Goal: Task Accomplishment & Management: Complete application form

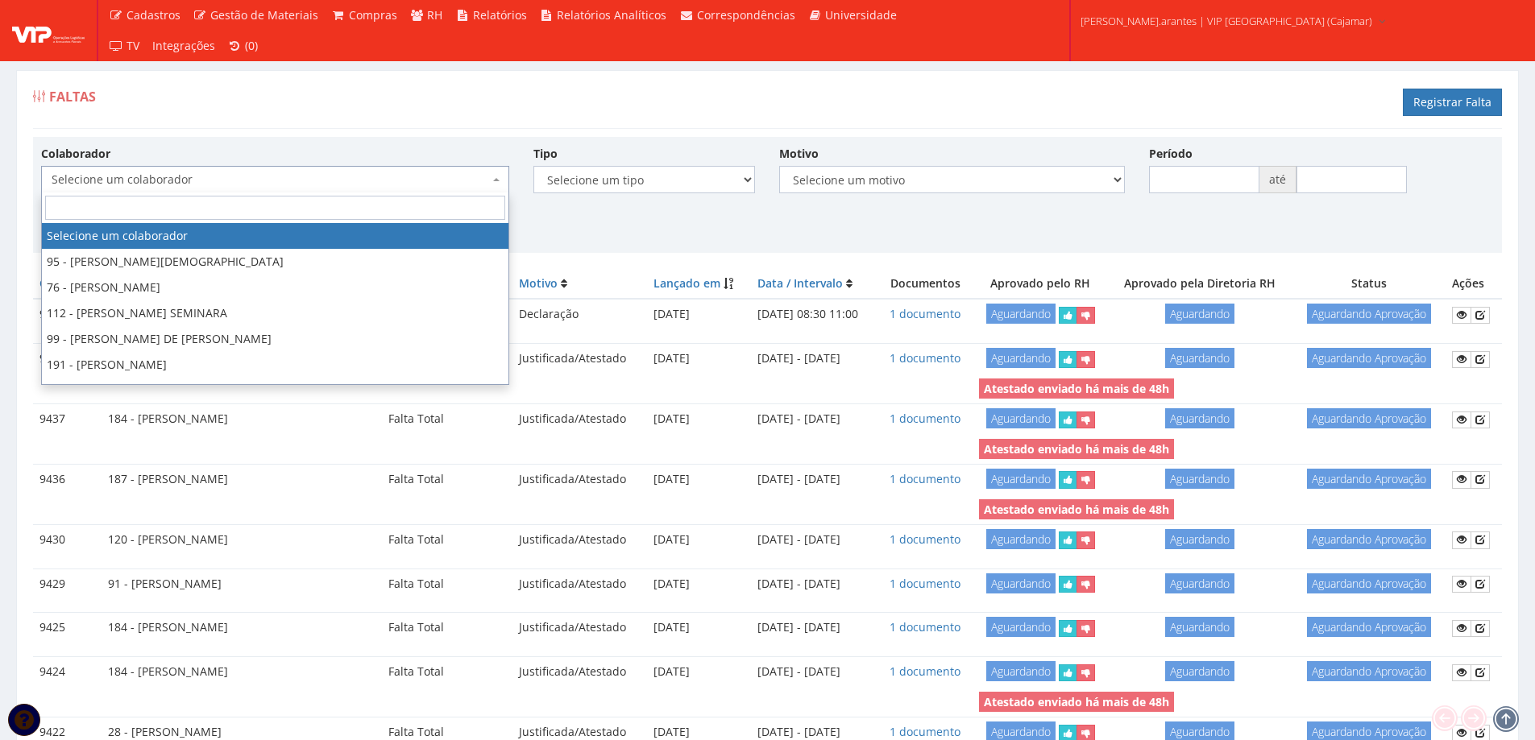
click at [211, 182] on span "Selecione um colaborador" at bounding box center [270, 180] width 437 height 16
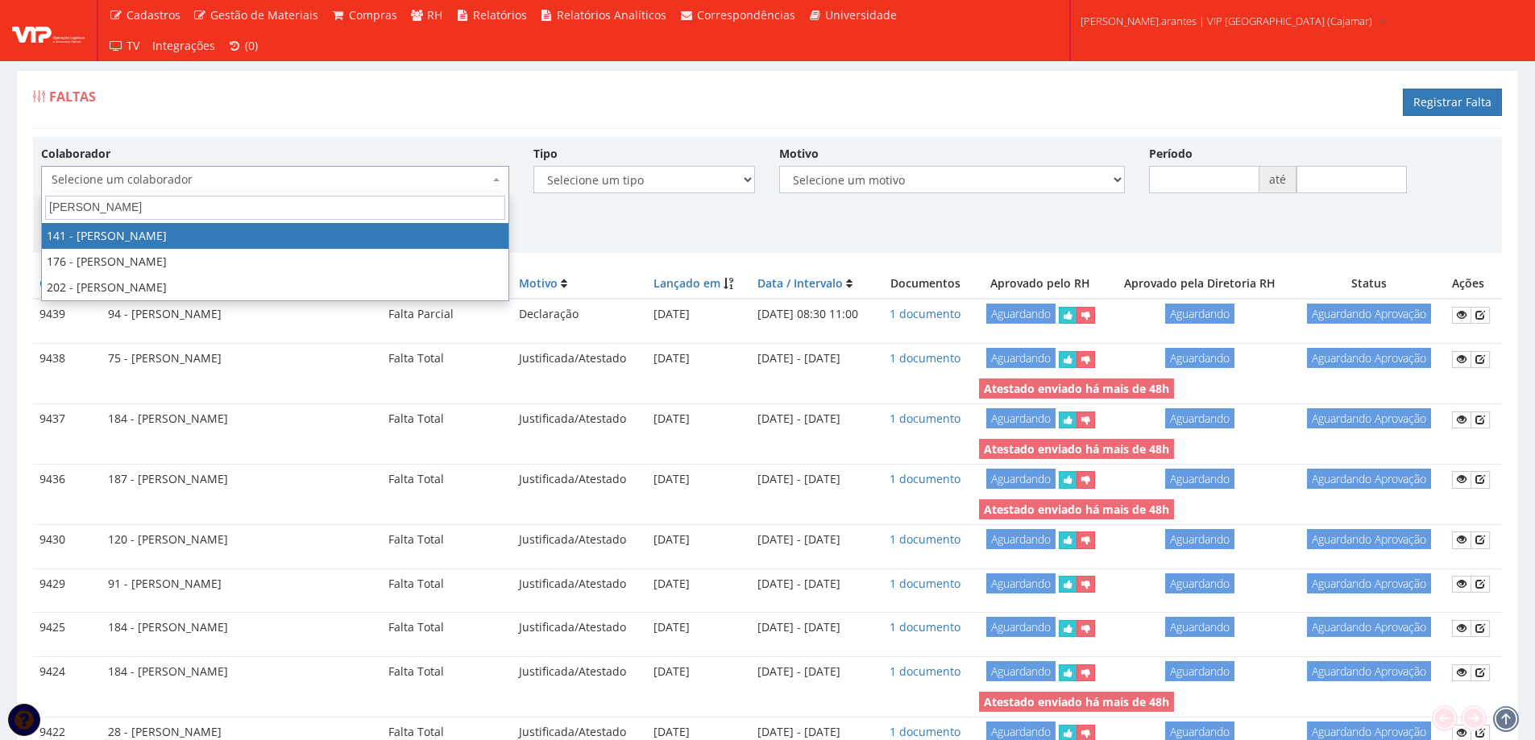
type input "carlos c"
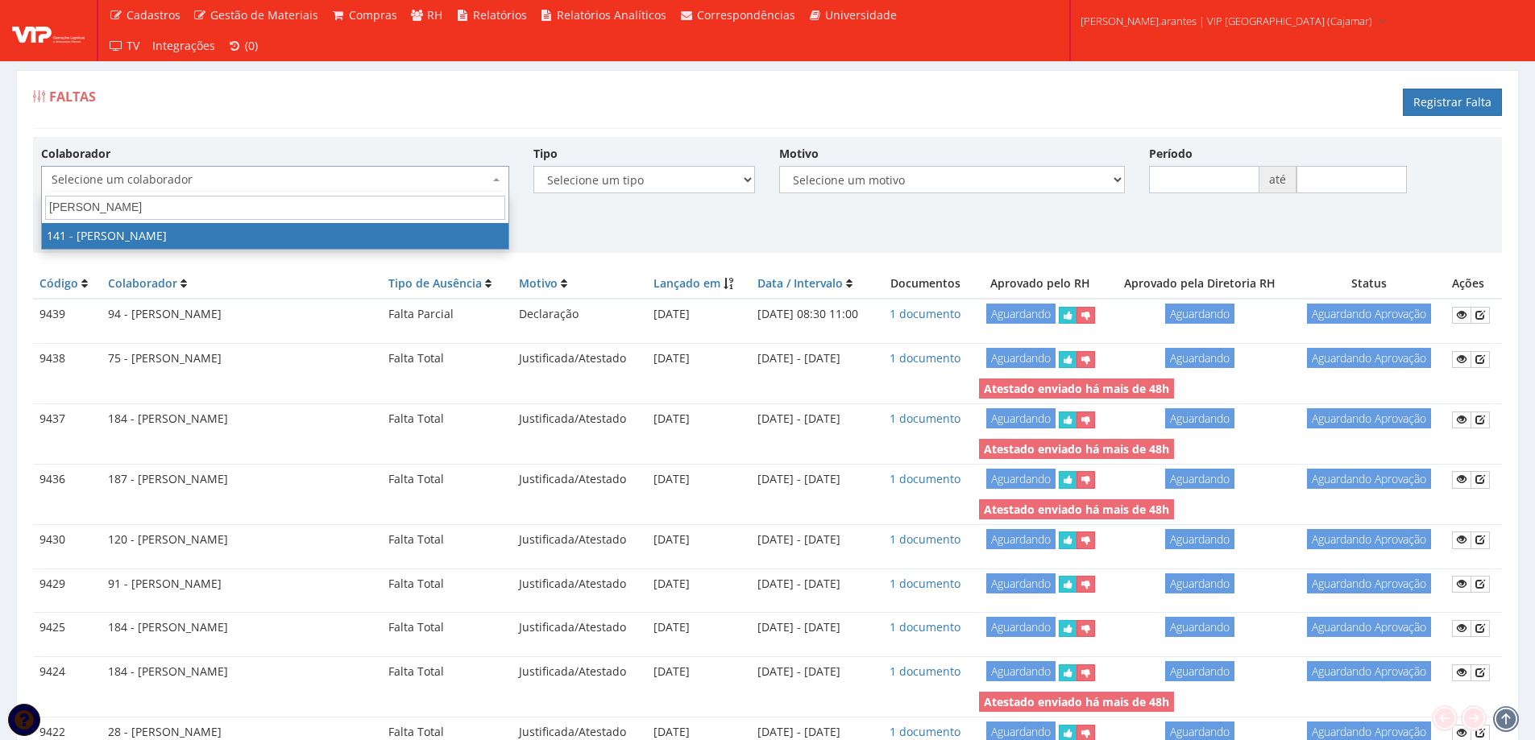
select select "3907"
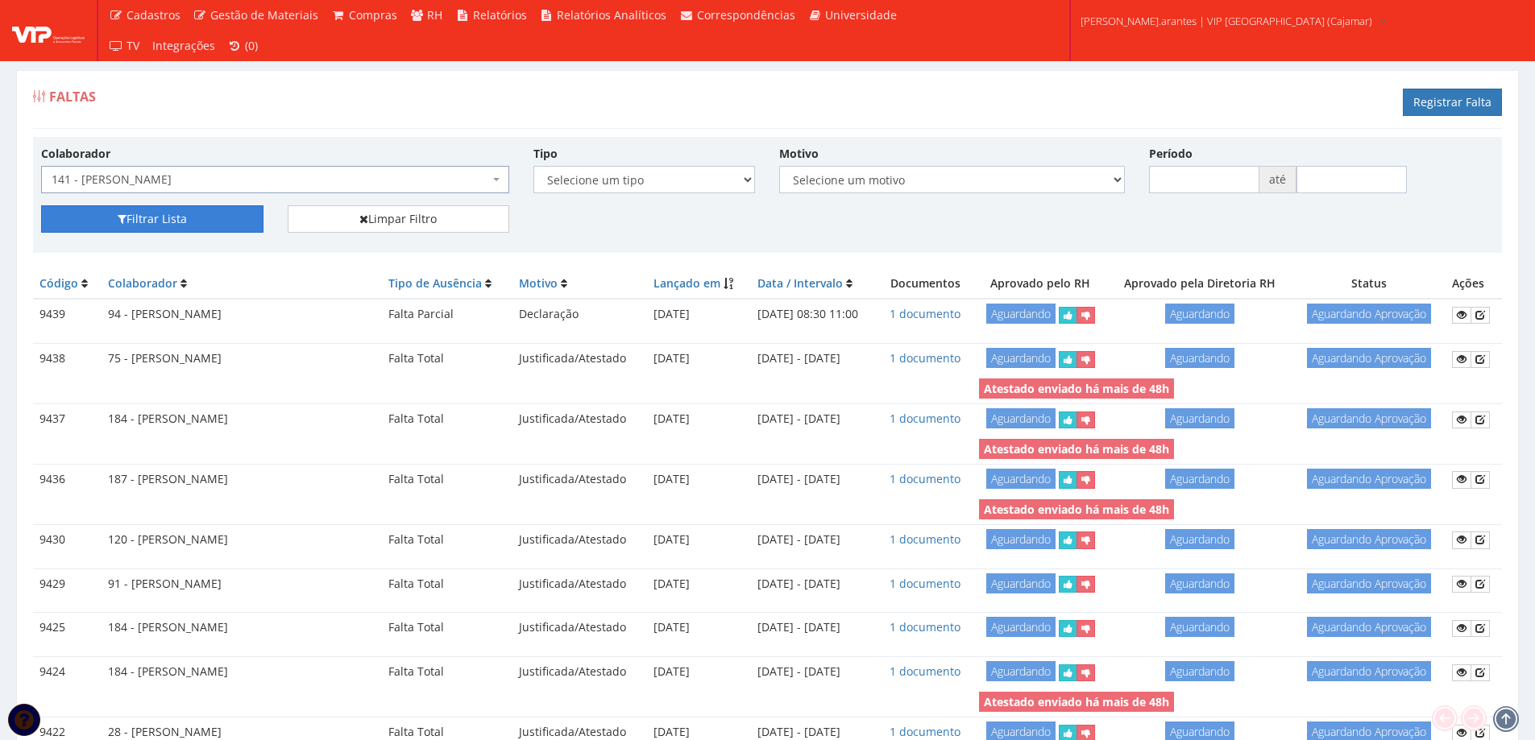
click at [112, 214] on button "Filtrar Lista" at bounding box center [152, 218] width 222 height 27
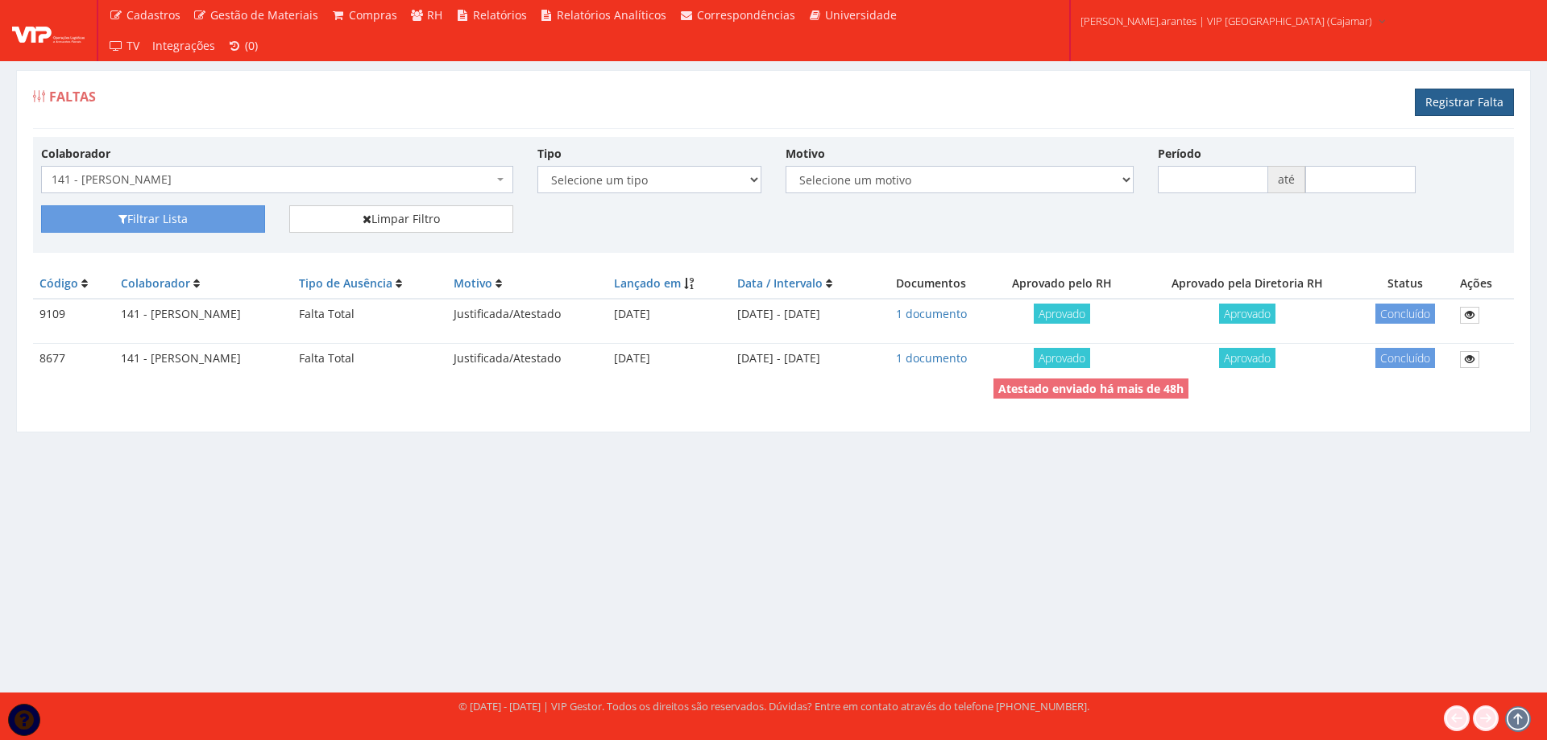
click at [1440, 105] on link "Registrar Falta" at bounding box center [1463, 102] width 99 height 27
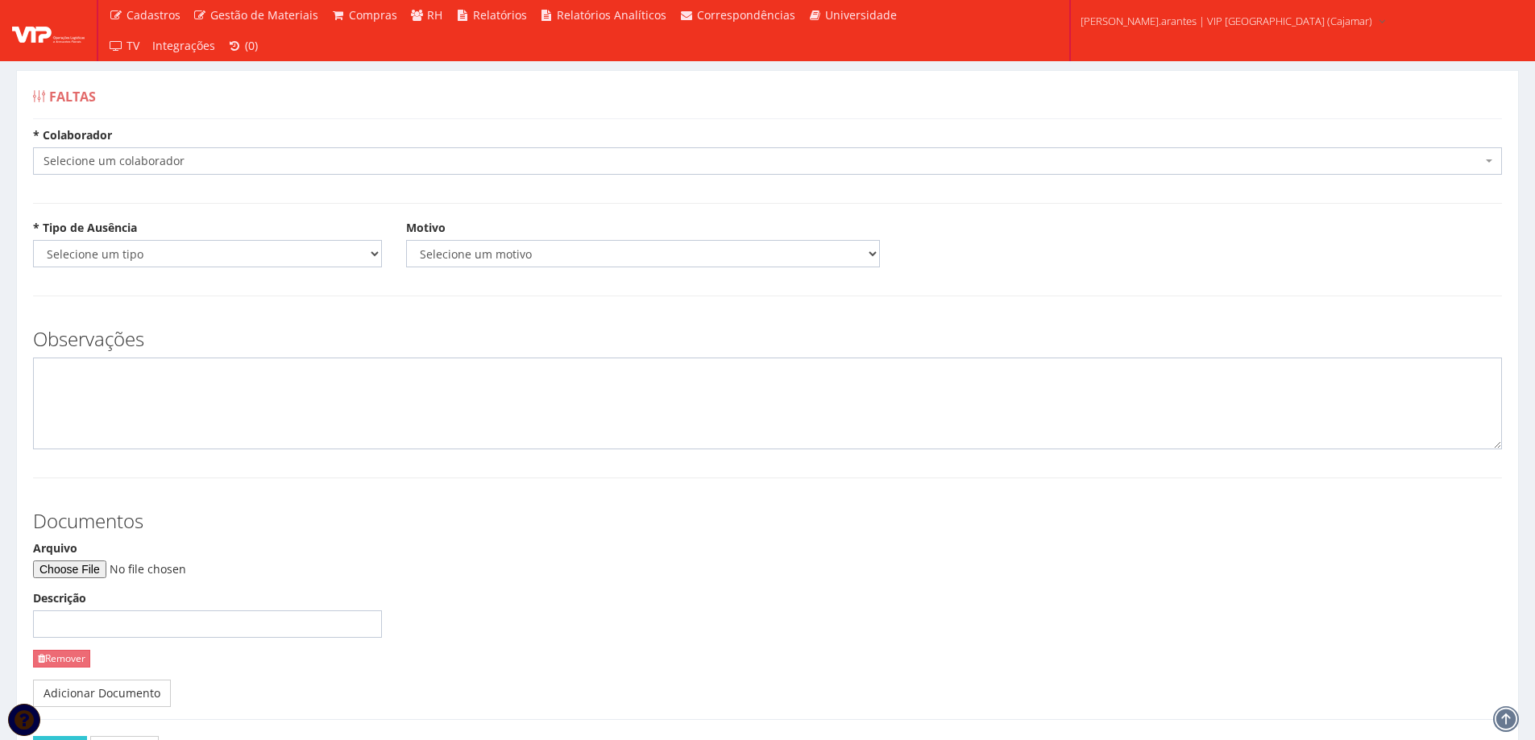
click at [230, 164] on span "Selecione um colaborador" at bounding box center [762, 161] width 1438 height 16
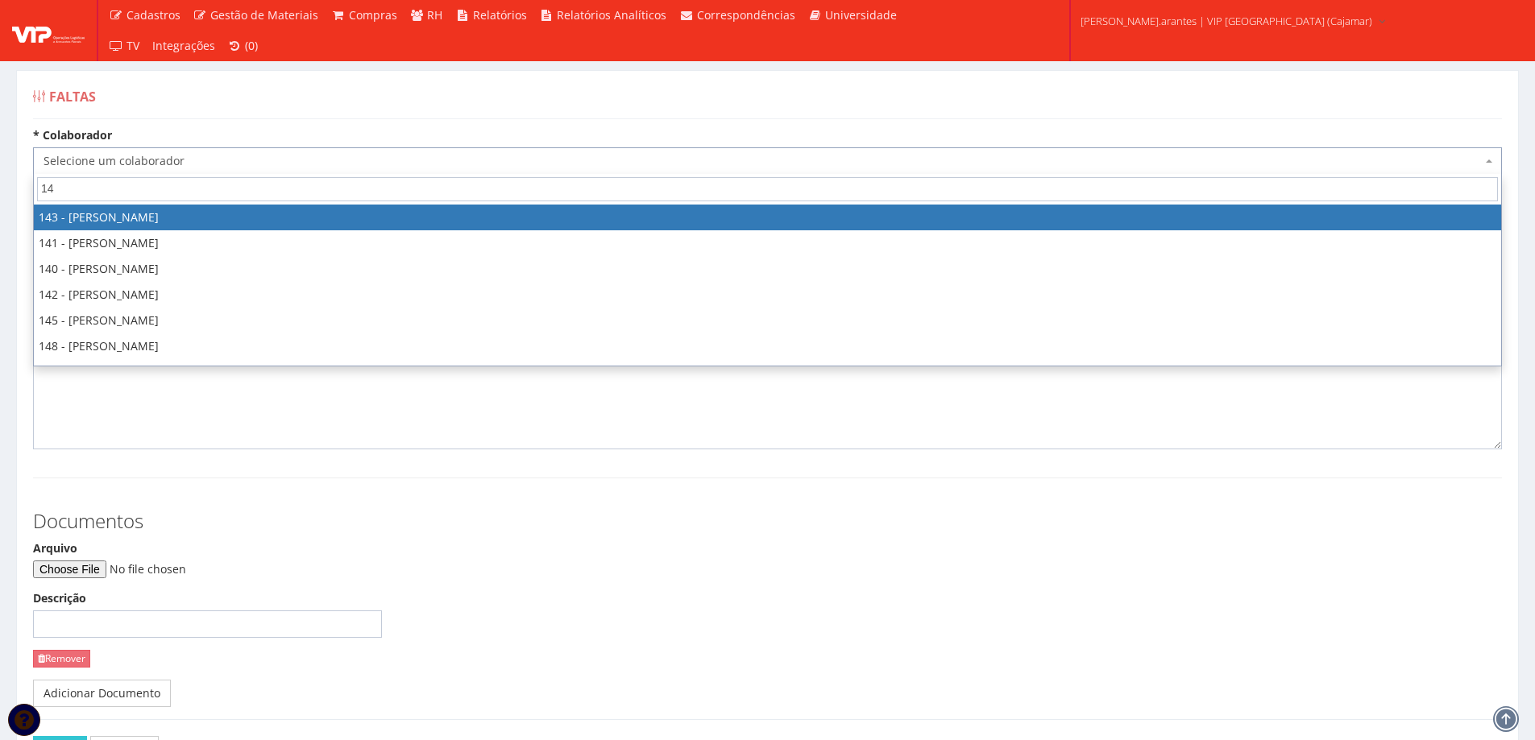
type input "141"
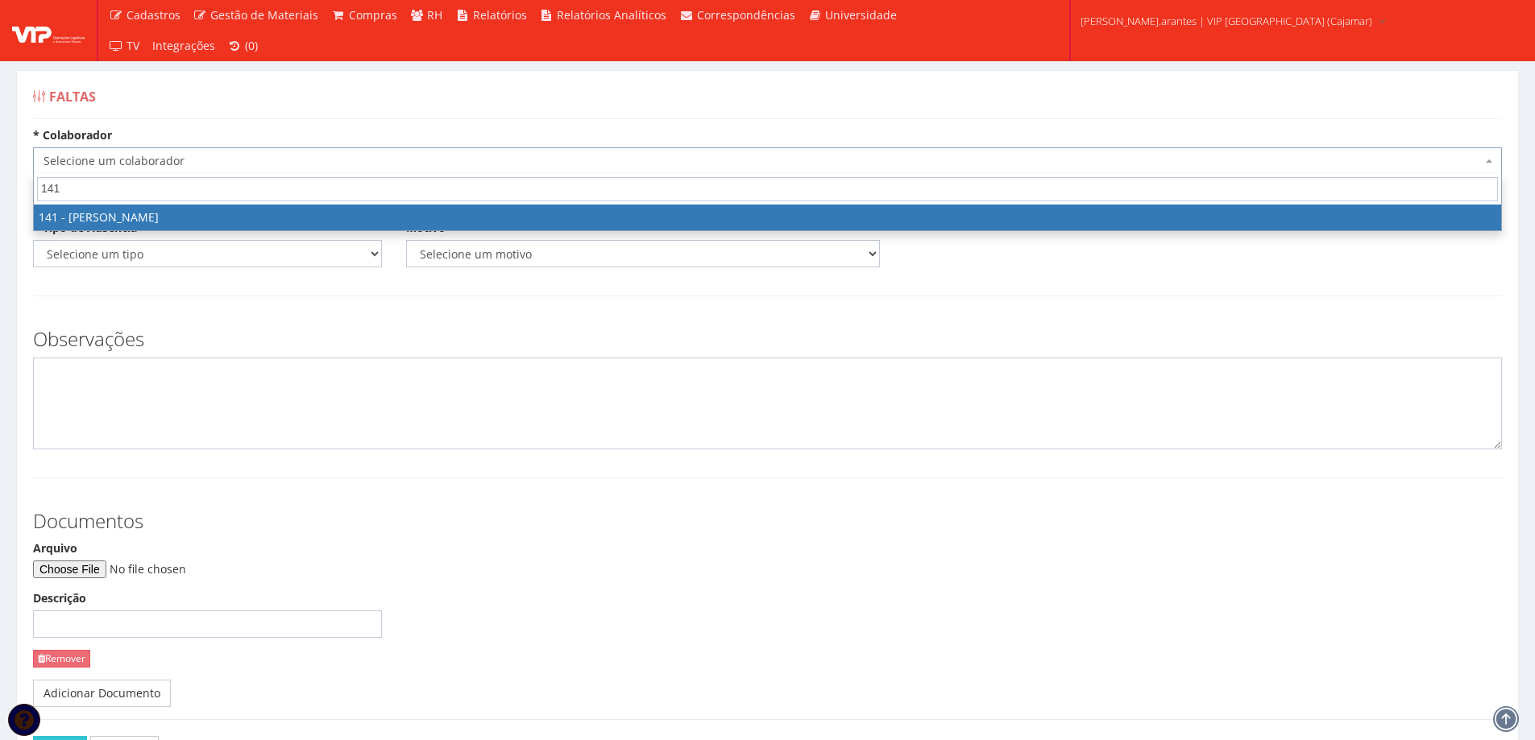
select select "3907"
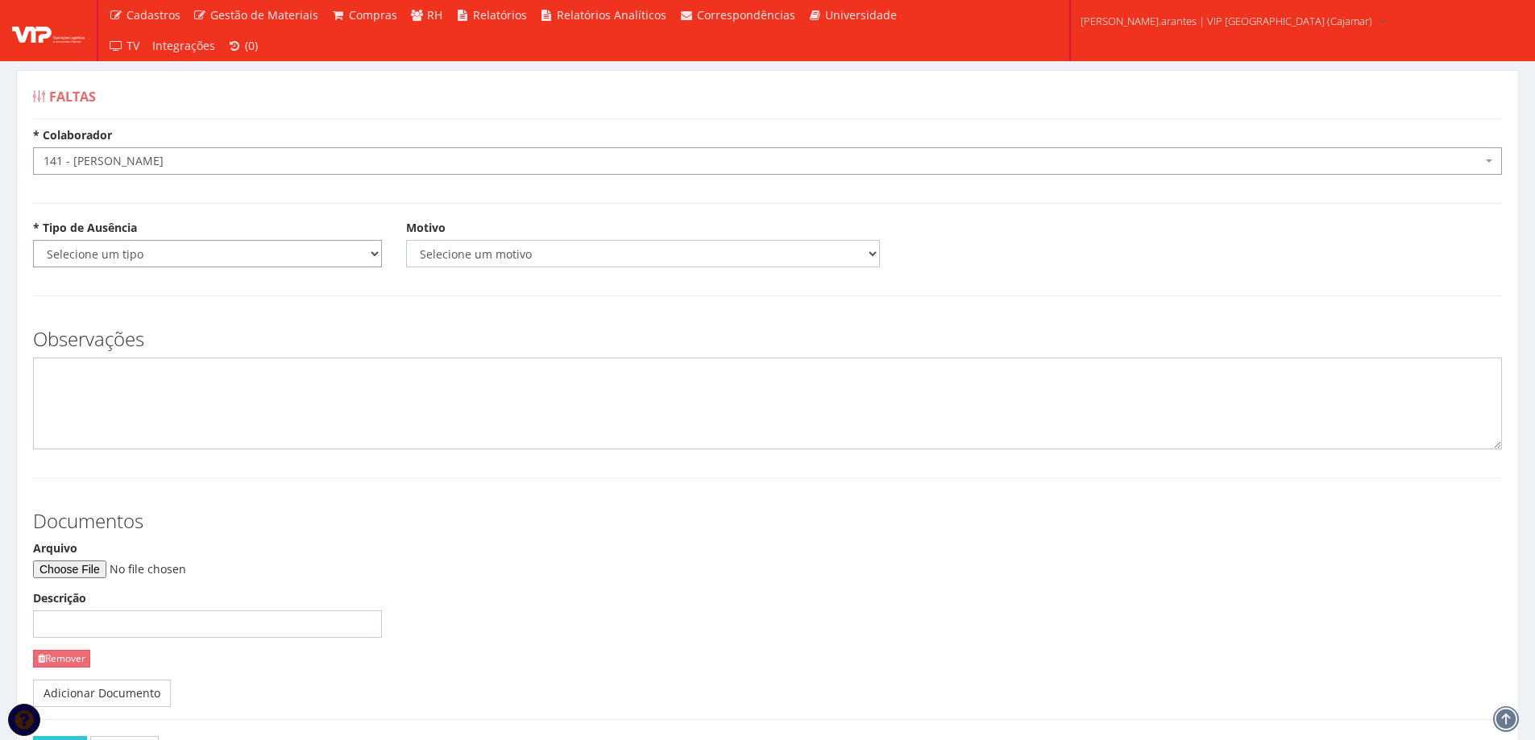
click at [232, 246] on select "Selecione um tipo Falta Total Falta Parcial Afastamento Férias" at bounding box center [207, 253] width 349 height 27
select select "total"
click at [33, 240] on select "Selecione um tipo Falta Total Falta Parcial Afastamento Férias" at bounding box center [207, 253] width 349 height 27
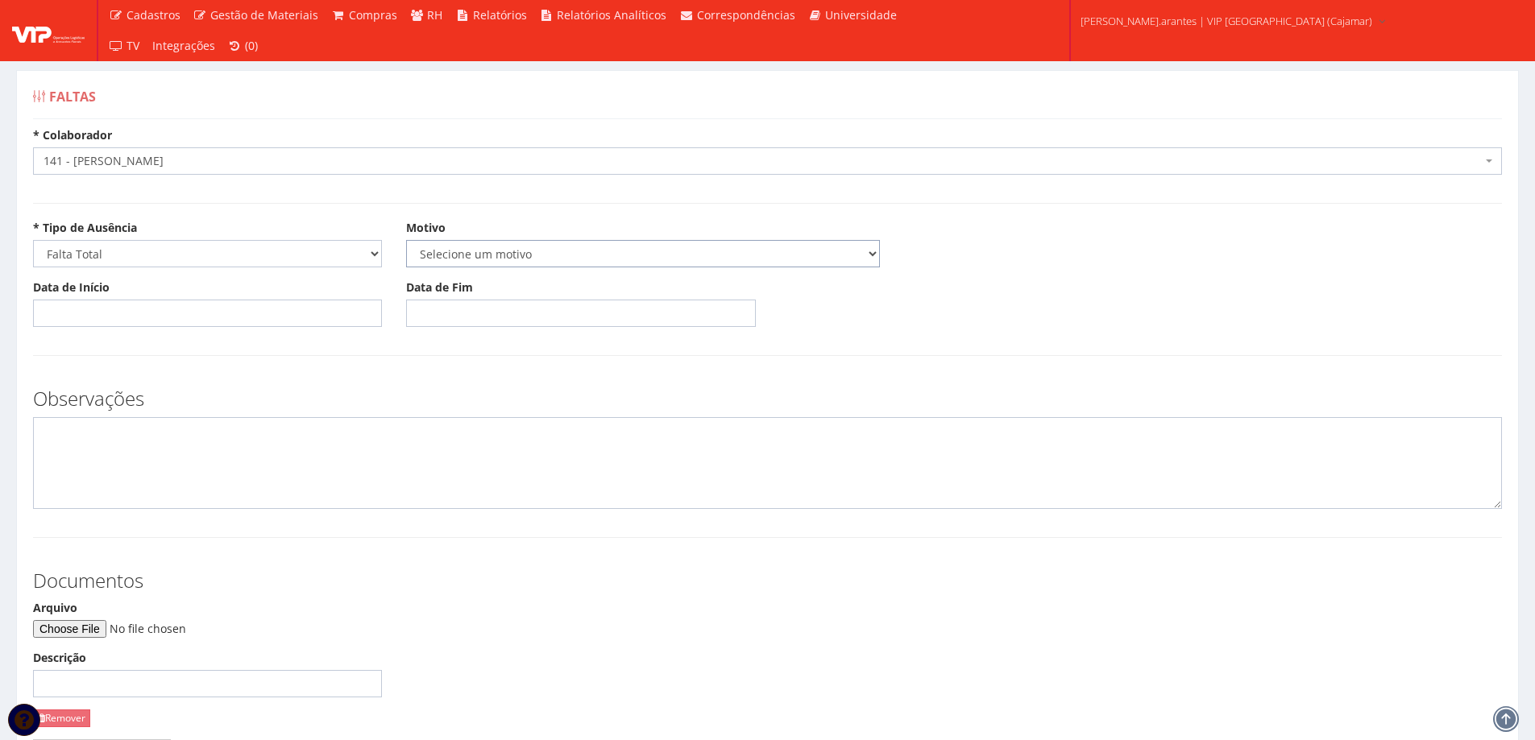
click at [470, 263] on select "Selecione um motivo Acidente Atestado Atraso Declaração Determinação Judicial D…" at bounding box center [643, 253] width 474 height 27
select select "atestado"
click at [406, 240] on select "Selecione um motivo Acidente Atestado Atraso Declaração Determinação Judicial D…" at bounding box center [643, 253] width 474 height 27
click at [224, 309] on input "Data de Início" at bounding box center [207, 313] width 349 height 27
click at [66, 430] on td "6" at bounding box center [71, 424] width 22 height 24
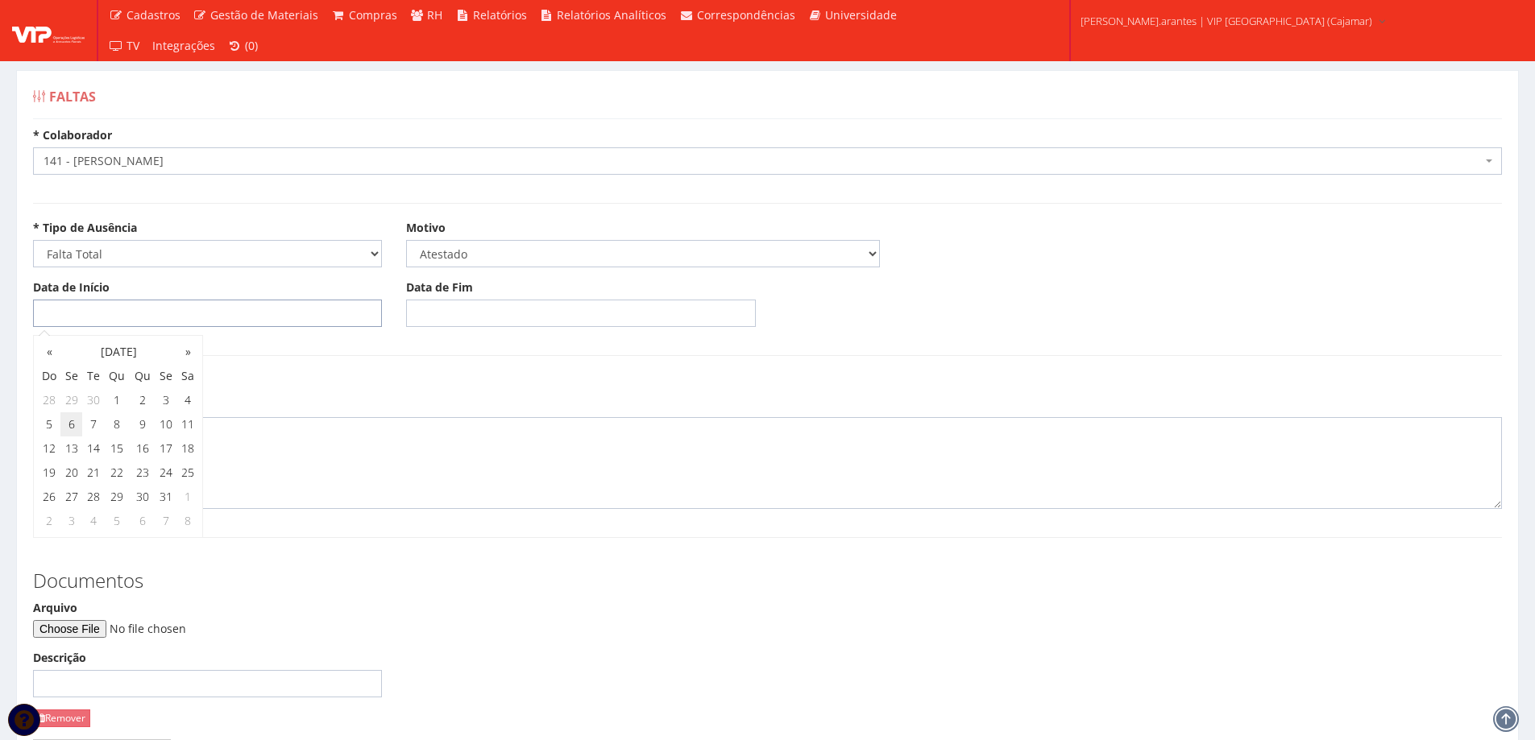
type input "06/10/2025"
click at [511, 301] on input "Data de Fim" at bounding box center [580, 313] width 349 height 27
click at [444, 425] on td "6" at bounding box center [444, 424] width 22 height 24
type input "06/10/2025"
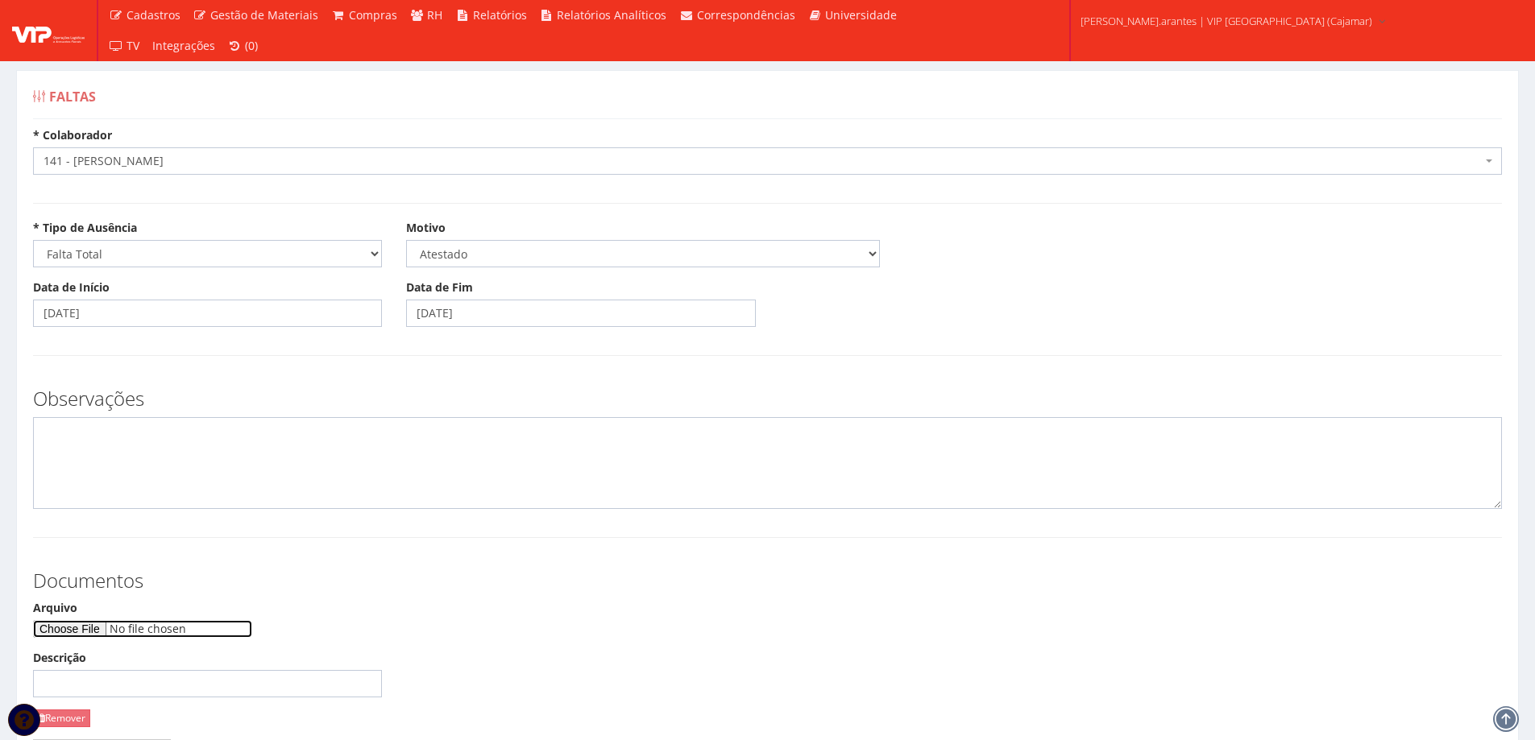
click at [80, 632] on input "Arquivo" at bounding box center [142, 629] width 219 height 18
type input "C:\fakepath\1000365170.jpg"
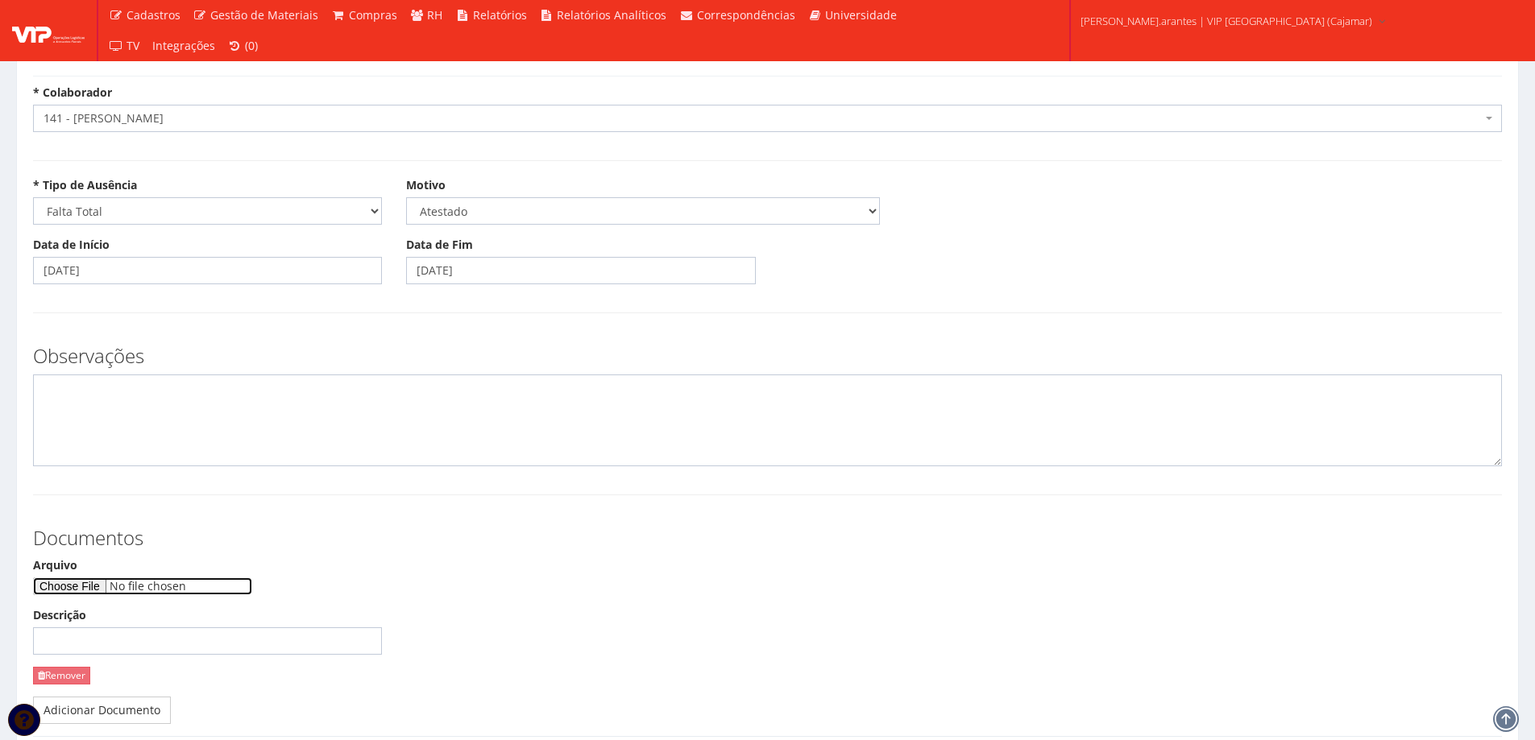
scroll to position [81, 0]
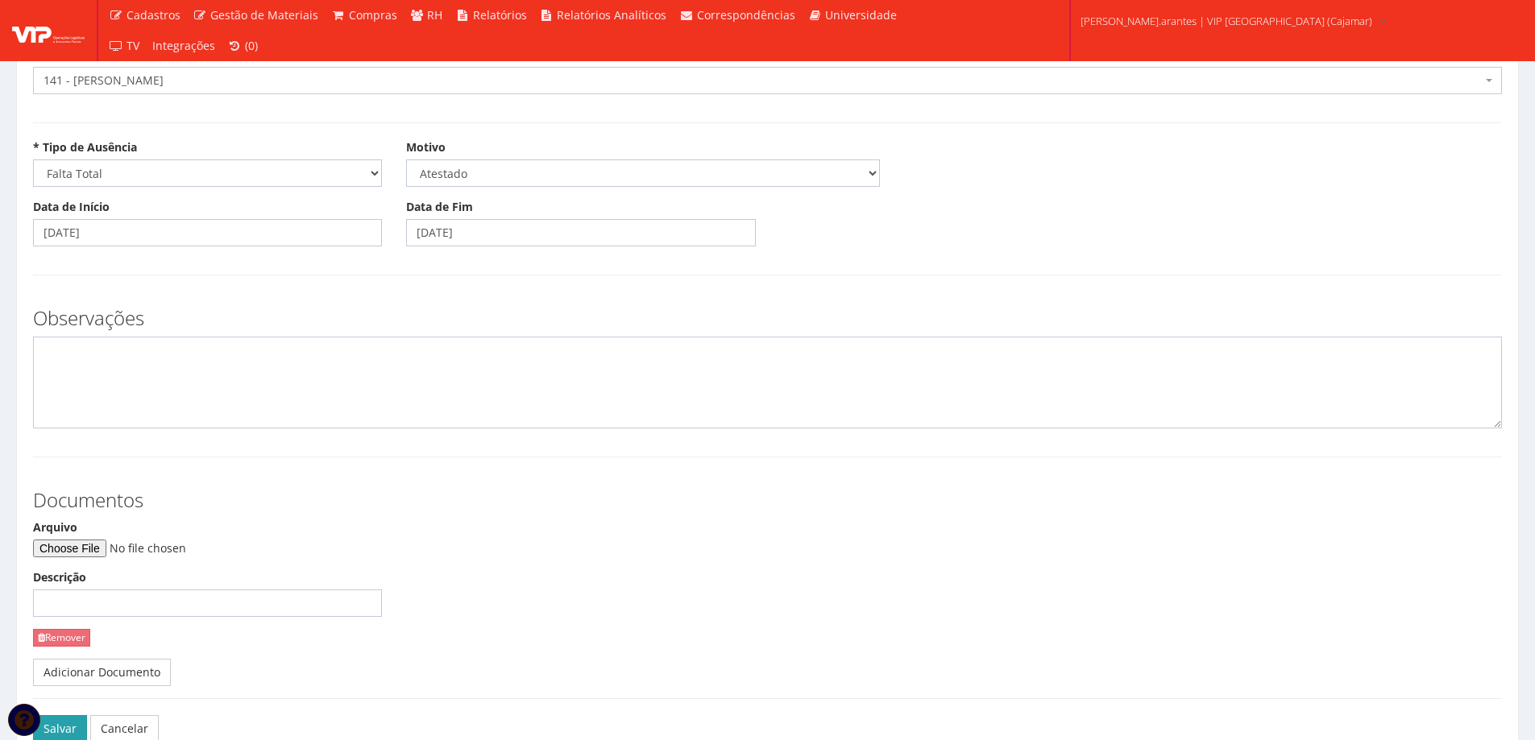
click at [77, 723] on button "Salvar" at bounding box center [60, 728] width 54 height 27
